Goal: Complete application form

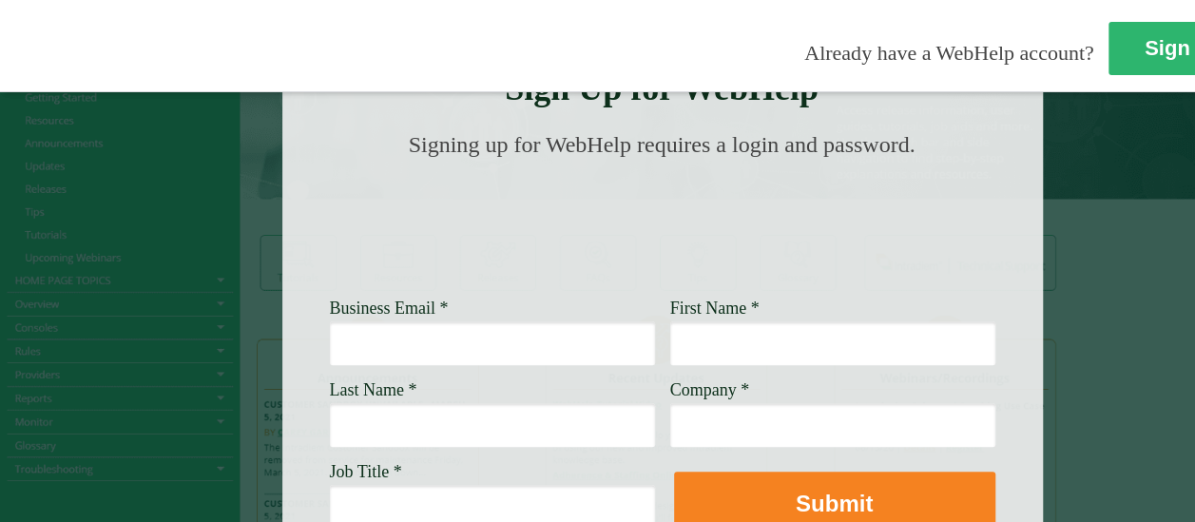
scroll to position [53, 0]
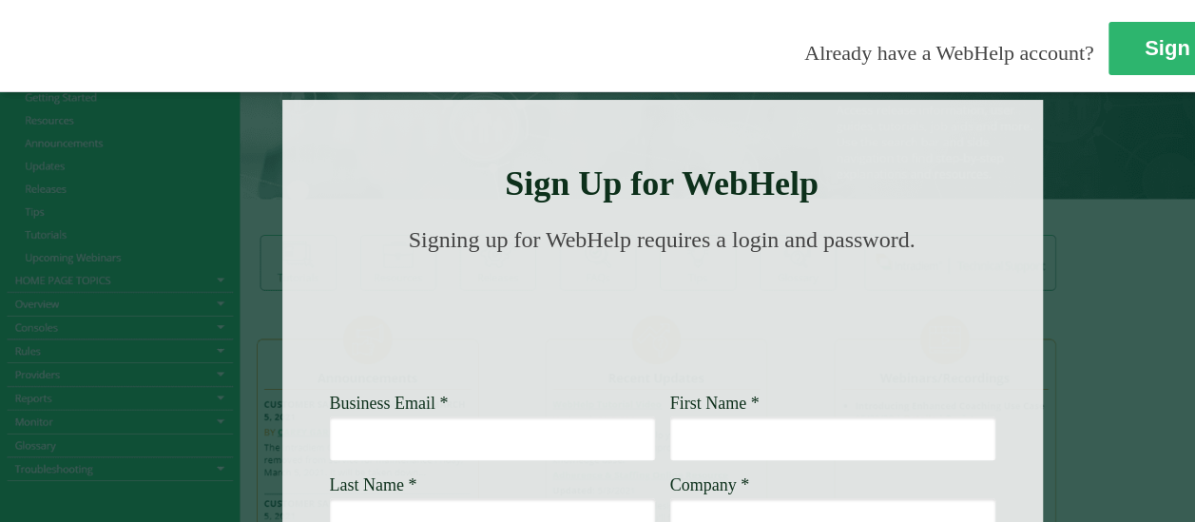
click at [497, 439] on input "Business Email *" at bounding box center [492, 438] width 325 height 44
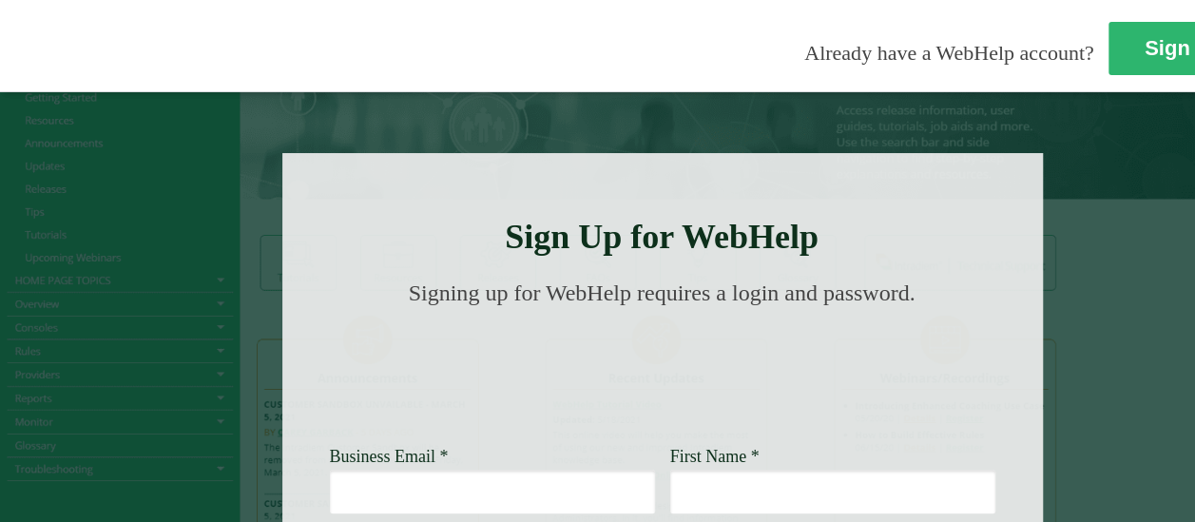
scroll to position [190, 0]
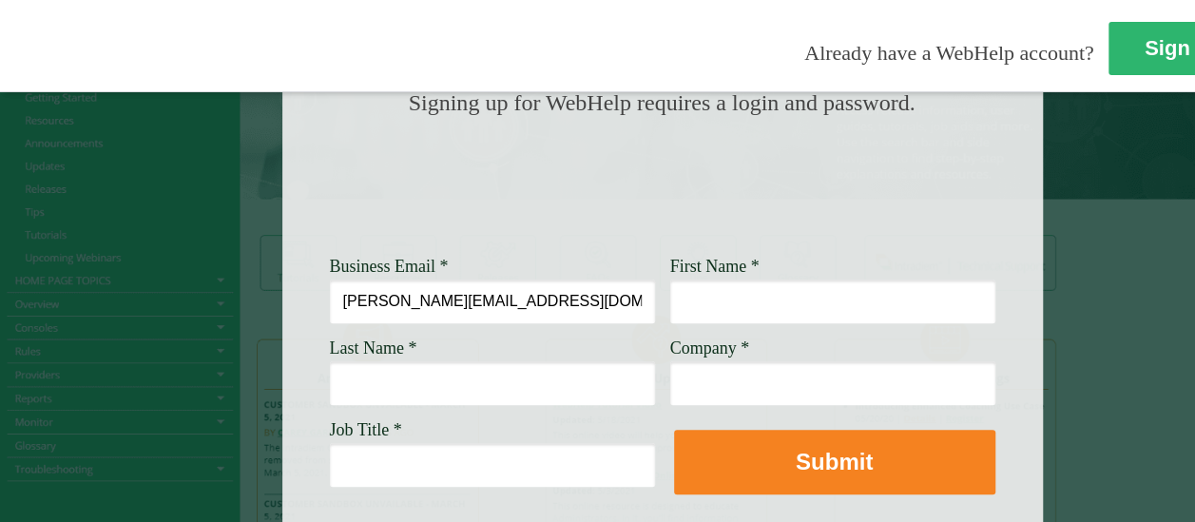
type input "johnny.r.mandriza@wellsfargo.com"
type input "Johnny"
click at [524, 382] on input "Last Name *" at bounding box center [492, 383] width 325 height 44
type input "Mandriza"
click at [754, 383] on input "Company *" at bounding box center [832, 383] width 325 height 44
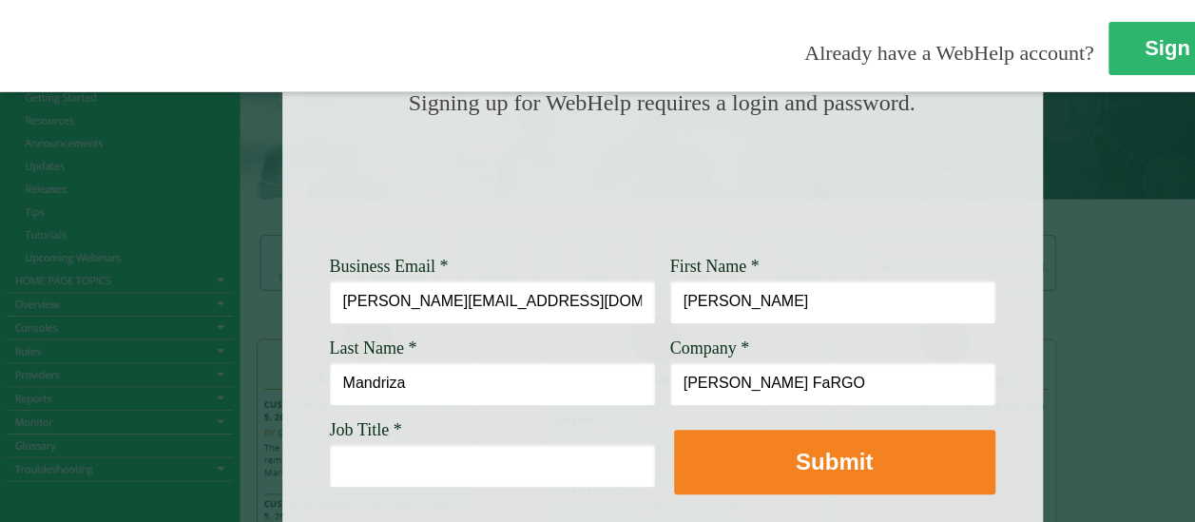
click at [754, 383] on input "Wells FaRGO" at bounding box center [832, 383] width 325 height 44
drag, startPoint x: 790, startPoint y: 383, endPoint x: 741, endPoint y: 383, distance: 49.4
click at [741, 383] on input "Wells FaRGO" at bounding box center [832, 383] width 325 height 44
type input "Wells Fargo"
click at [457, 466] on input "Job Title *" at bounding box center [492, 465] width 325 height 44
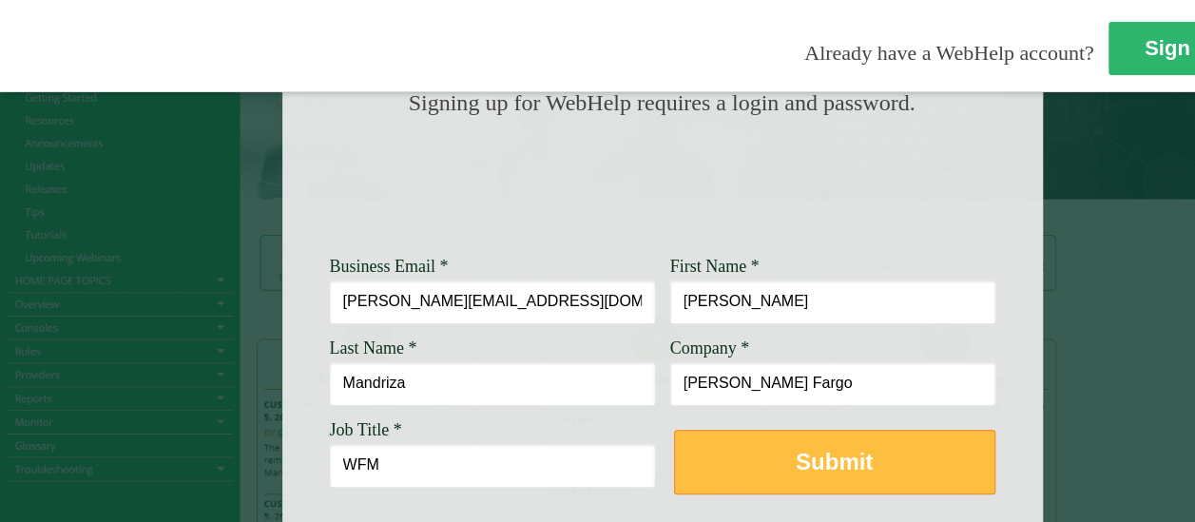
type input "WFM"
click at [844, 483] on button "Submit" at bounding box center [834, 462] width 321 height 65
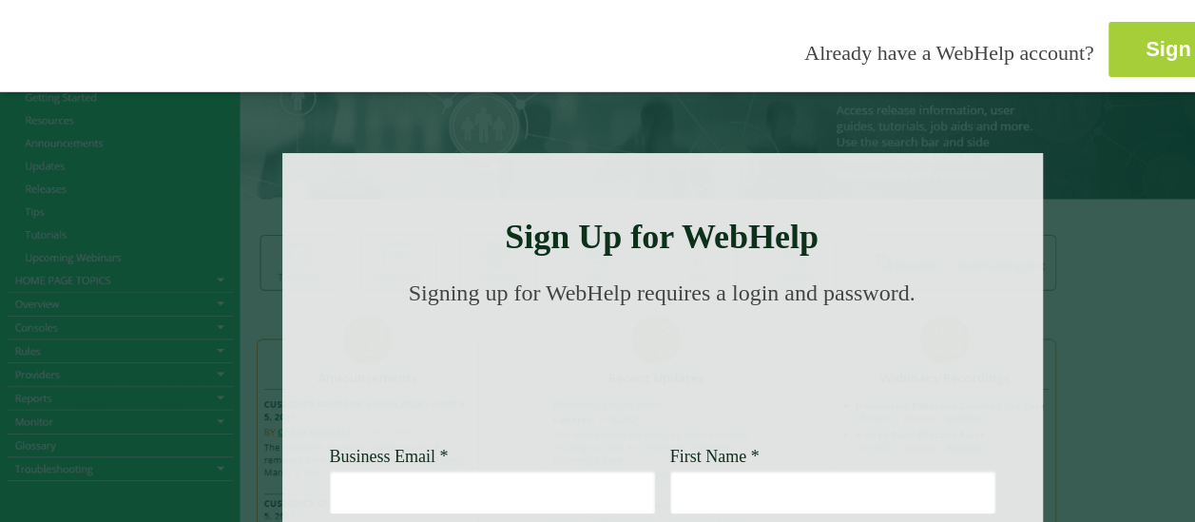
click at [1146, 37] on strong "Sign In" at bounding box center [1180, 49] width 69 height 24
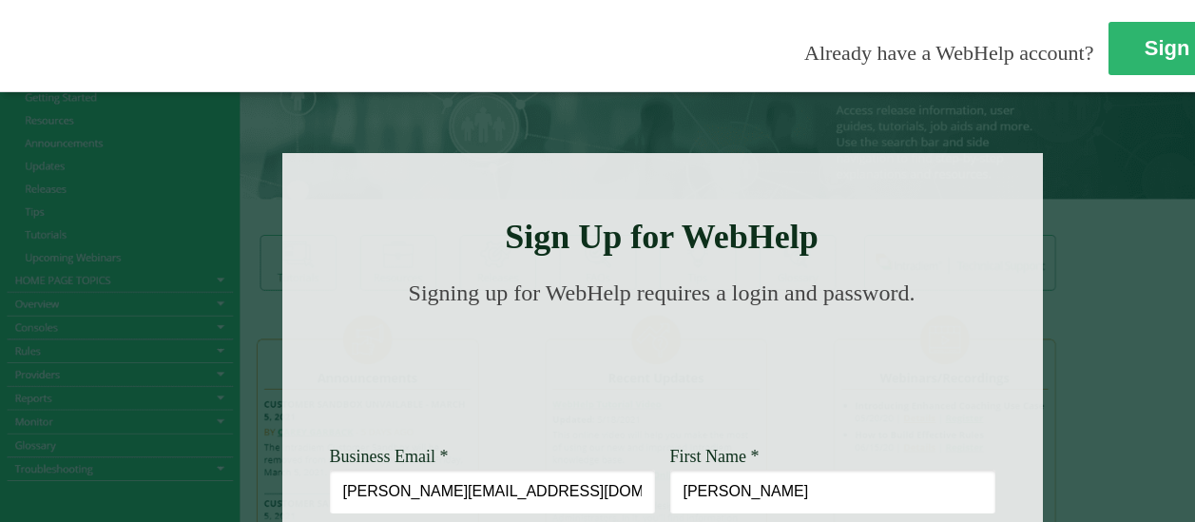
scroll to position [190, 0]
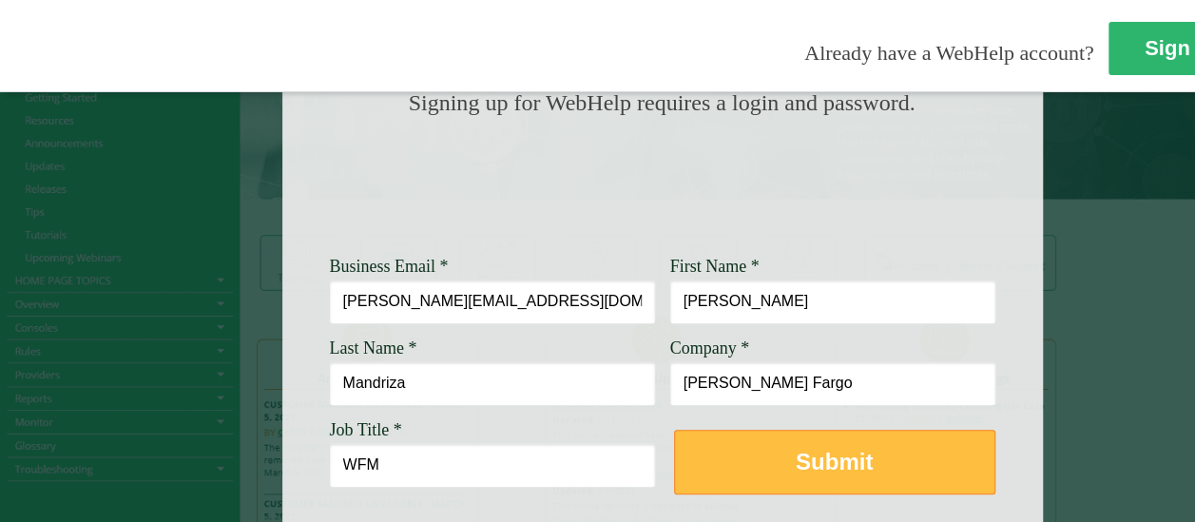
click at [801, 464] on strong "Submit" at bounding box center [834, 462] width 77 height 26
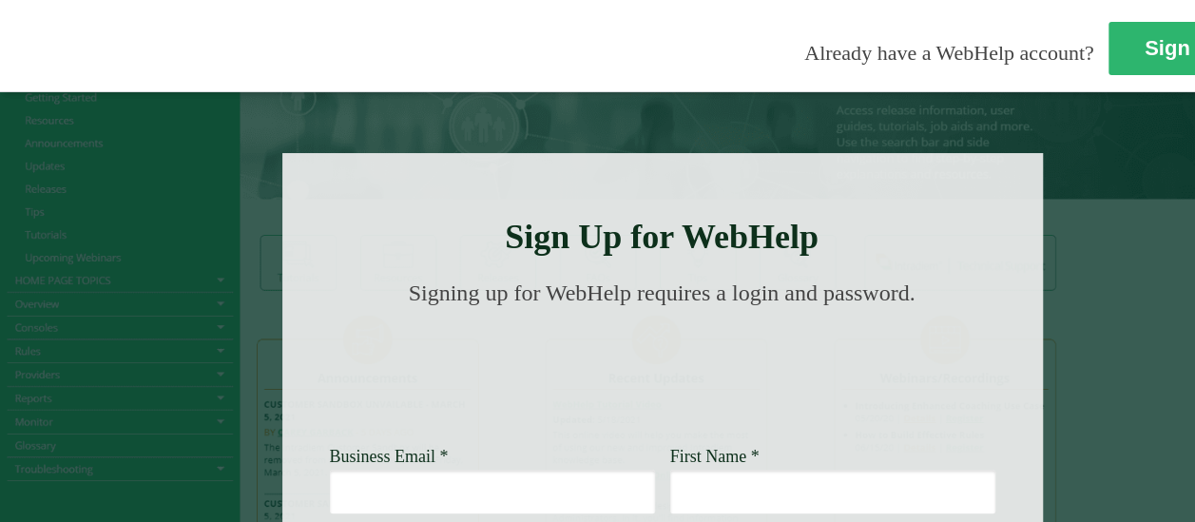
scroll to position [190, 0]
